Goal: Obtain resource: Obtain resource

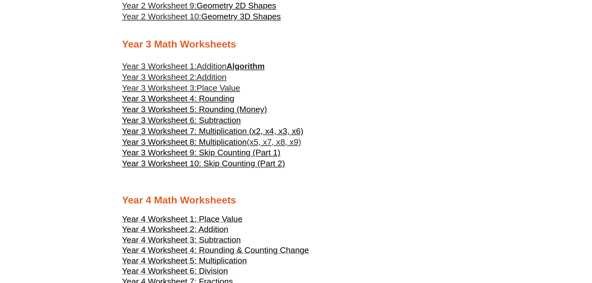
scroll to position [714, 0]
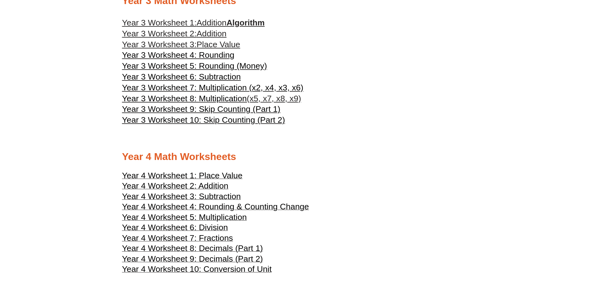
click at [218, 35] on span "Addition" at bounding box center [212, 33] width 30 height 9
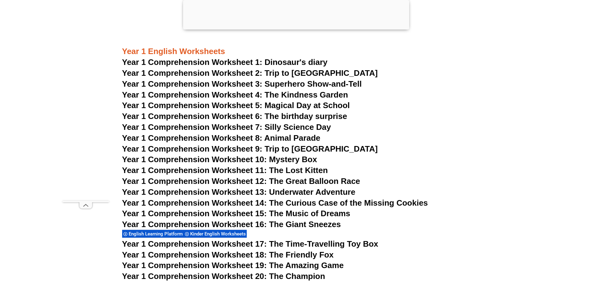
scroll to position [792, 0]
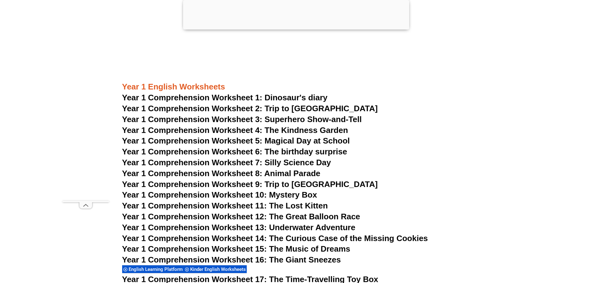
click at [284, 118] on span "Year 1 Comprehension Worksheet 3: Superhero Show-and-Tell" at bounding box center [242, 119] width 240 height 9
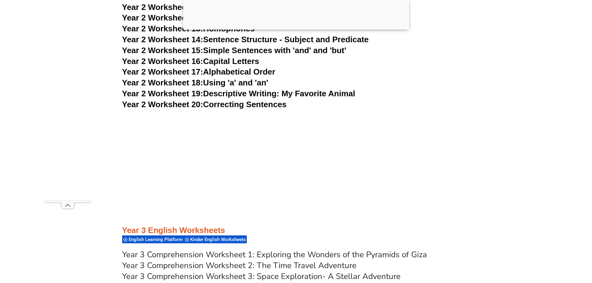
scroll to position [2097, 0]
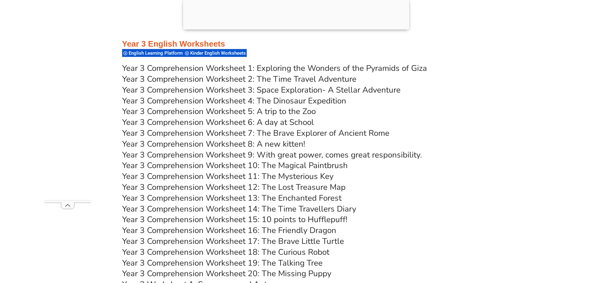
click at [306, 90] on link "Year 3 Comprehension Worksheet 3: Space Exploration- A Stellar Adventure" at bounding box center [261, 89] width 278 height 11
click at [349, 69] on link "Year 3 Comprehension Worksheet 1: Exploring the Wonders of the Pyramids of Giza" at bounding box center [274, 68] width 305 height 11
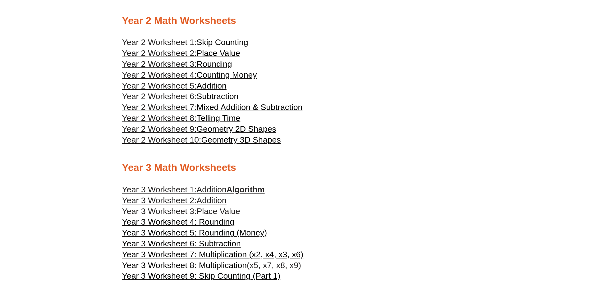
scroll to position [652, 0]
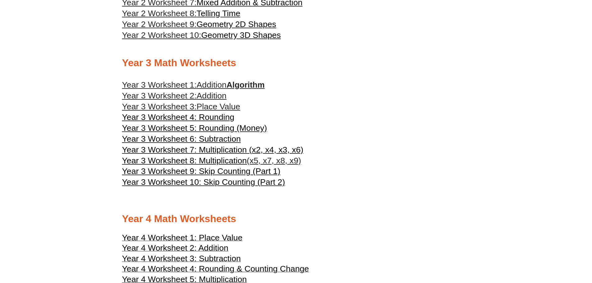
click at [224, 82] on span "Addition" at bounding box center [212, 84] width 30 height 9
click at [189, 94] on span "Year 3 Worksheet 2:" at bounding box center [159, 95] width 75 height 9
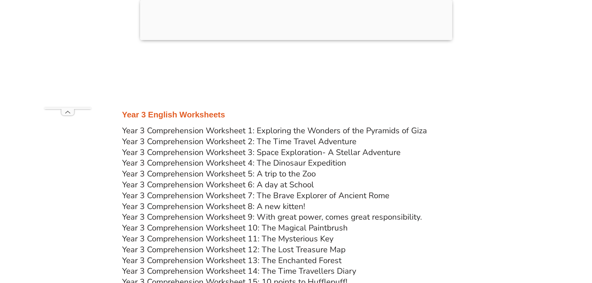
scroll to position [1954, 0]
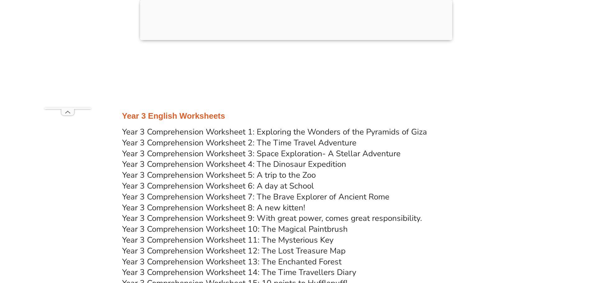
click at [213, 143] on link "Year 3 Comprehension Worksheet 2: The Time Travel Adventure" at bounding box center [239, 142] width 234 height 11
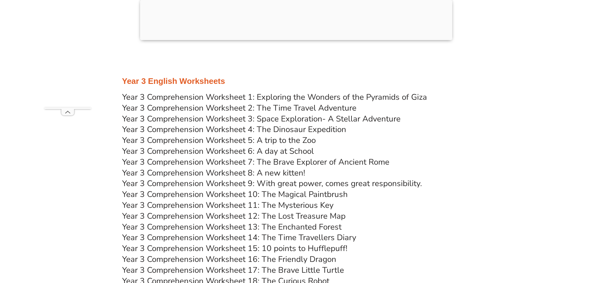
scroll to position [1954, 0]
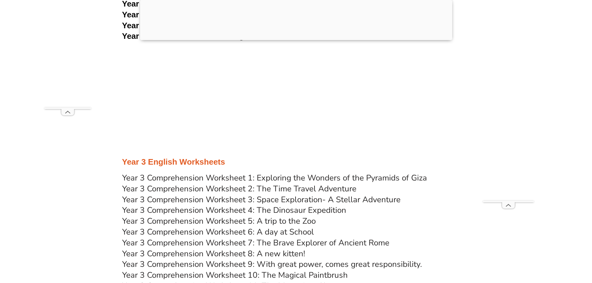
click at [292, 200] on link "Year 3 Comprehension Worksheet 3: Space Exploration- A Stellar Adventure" at bounding box center [261, 199] width 278 height 11
click at [303, 211] on link "Year 3 Comprehension Worksheet 4: The Dinosaur Expedition" at bounding box center [234, 210] width 224 height 11
click at [263, 222] on link "Year 3 Comprehension Worksheet 5: A trip to the Zoo" at bounding box center [218, 221] width 193 height 11
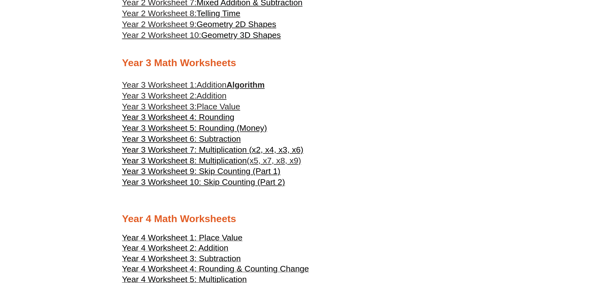
scroll to position [650, 0]
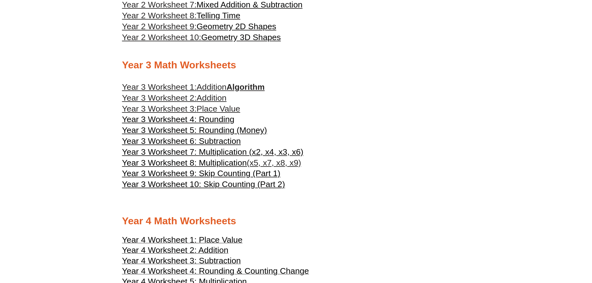
click at [223, 107] on span "Place Value" at bounding box center [218, 108] width 43 height 9
click at [225, 107] on span "Place Value" at bounding box center [218, 108] width 43 height 9
click at [199, 120] on span "Year 3 Worksheet 4: Rounding" at bounding box center [178, 119] width 112 height 9
